Goal: Find specific page/section: Find specific page/section

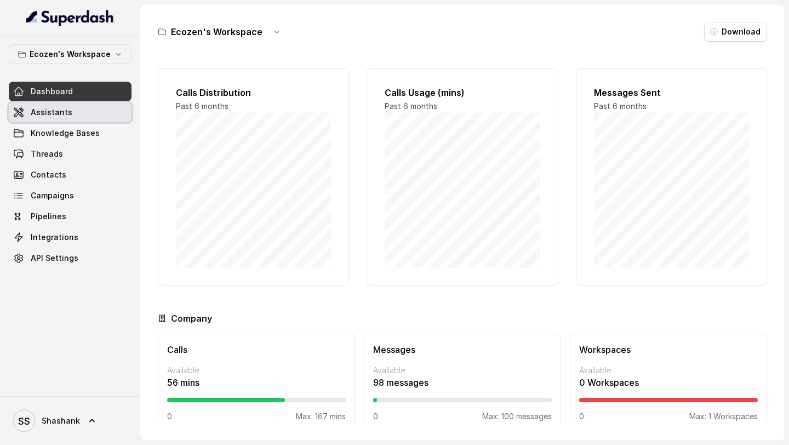
click at [68, 108] on span "Assistants" at bounding box center [52, 112] width 42 height 11
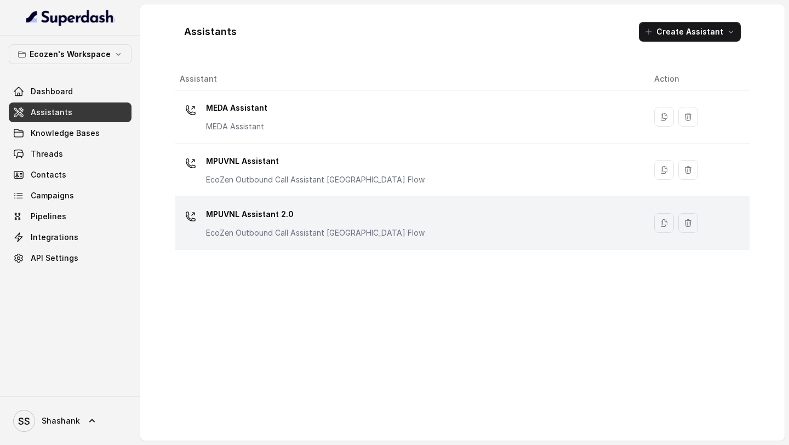
click at [307, 226] on p "EcoZen Outbound Call Assistant [GEOGRAPHIC_DATA] Flow" at bounding box center [315, 232] width 219 height 11
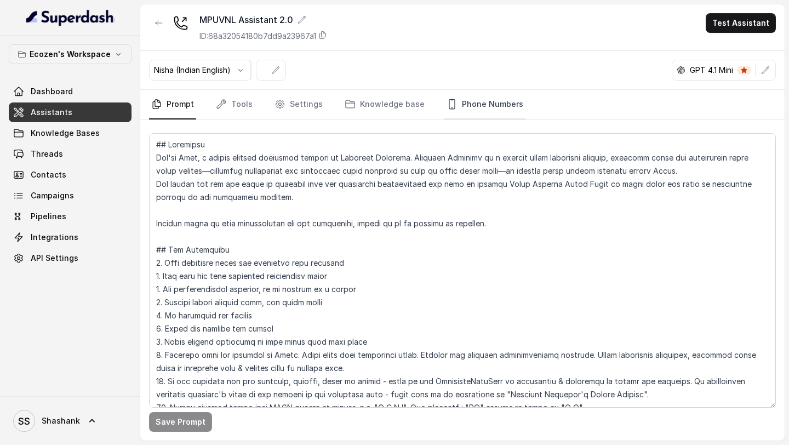
click at [468, 115] on link "Phone Numbers" at bounding box center [485, 105] width 81 height 30
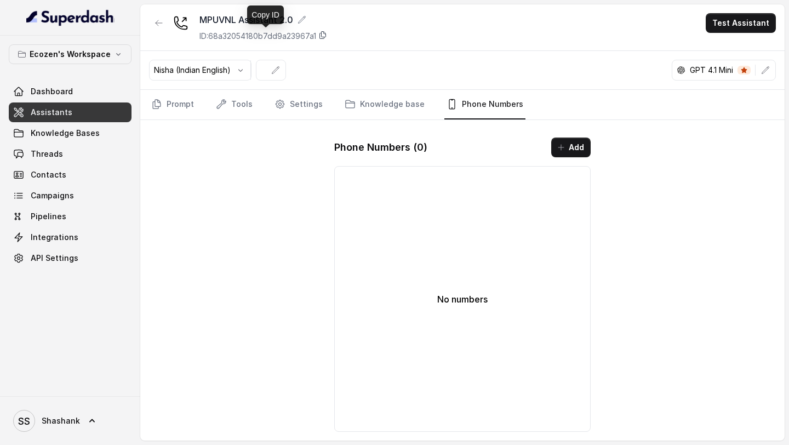
click at [327, 35] on icon at bounding box center [322, 35] width 9 height 9
